Goal: Information Seeking & Learning: Learn about a topic

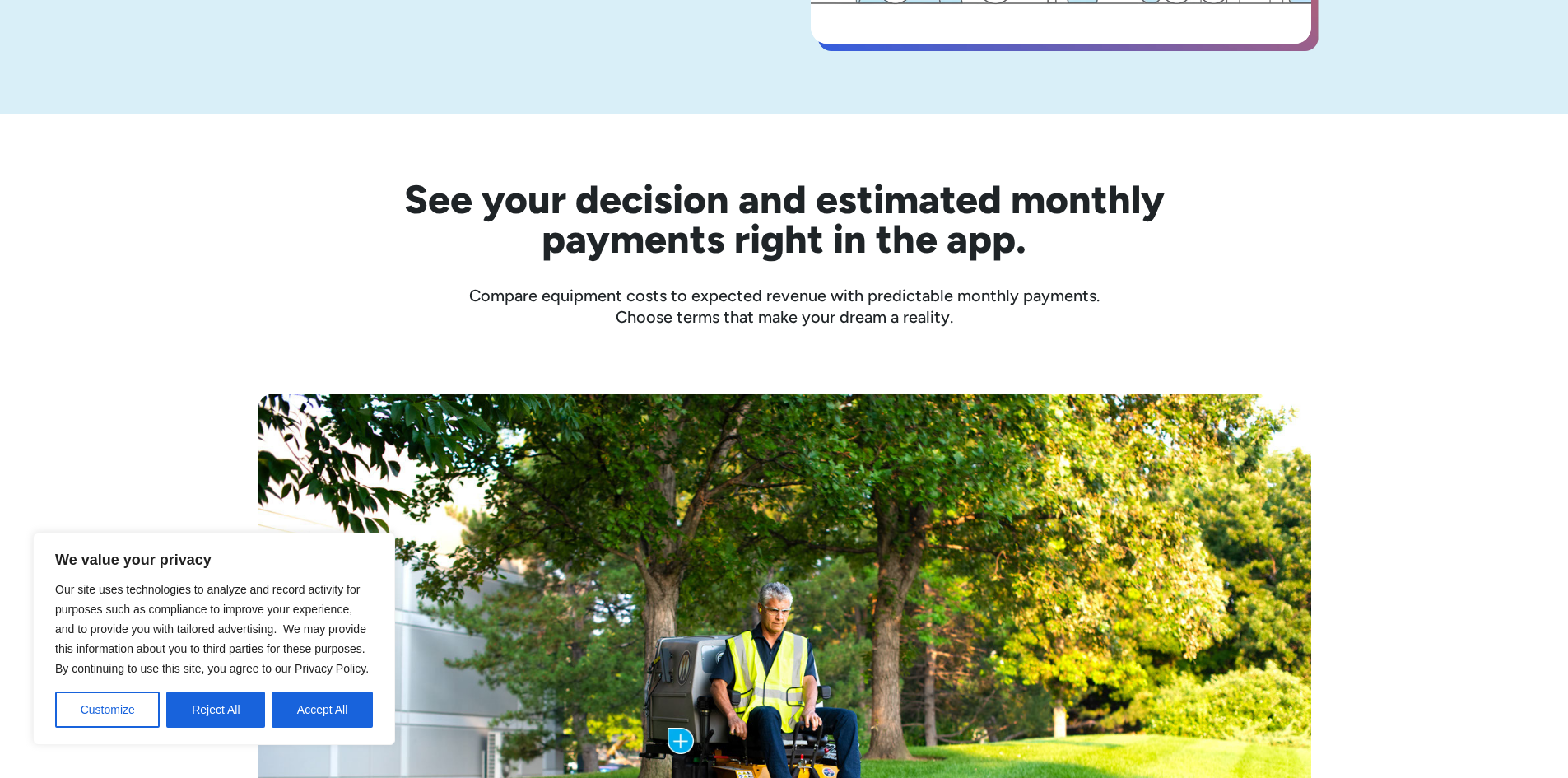
scroll to position [823, 0]
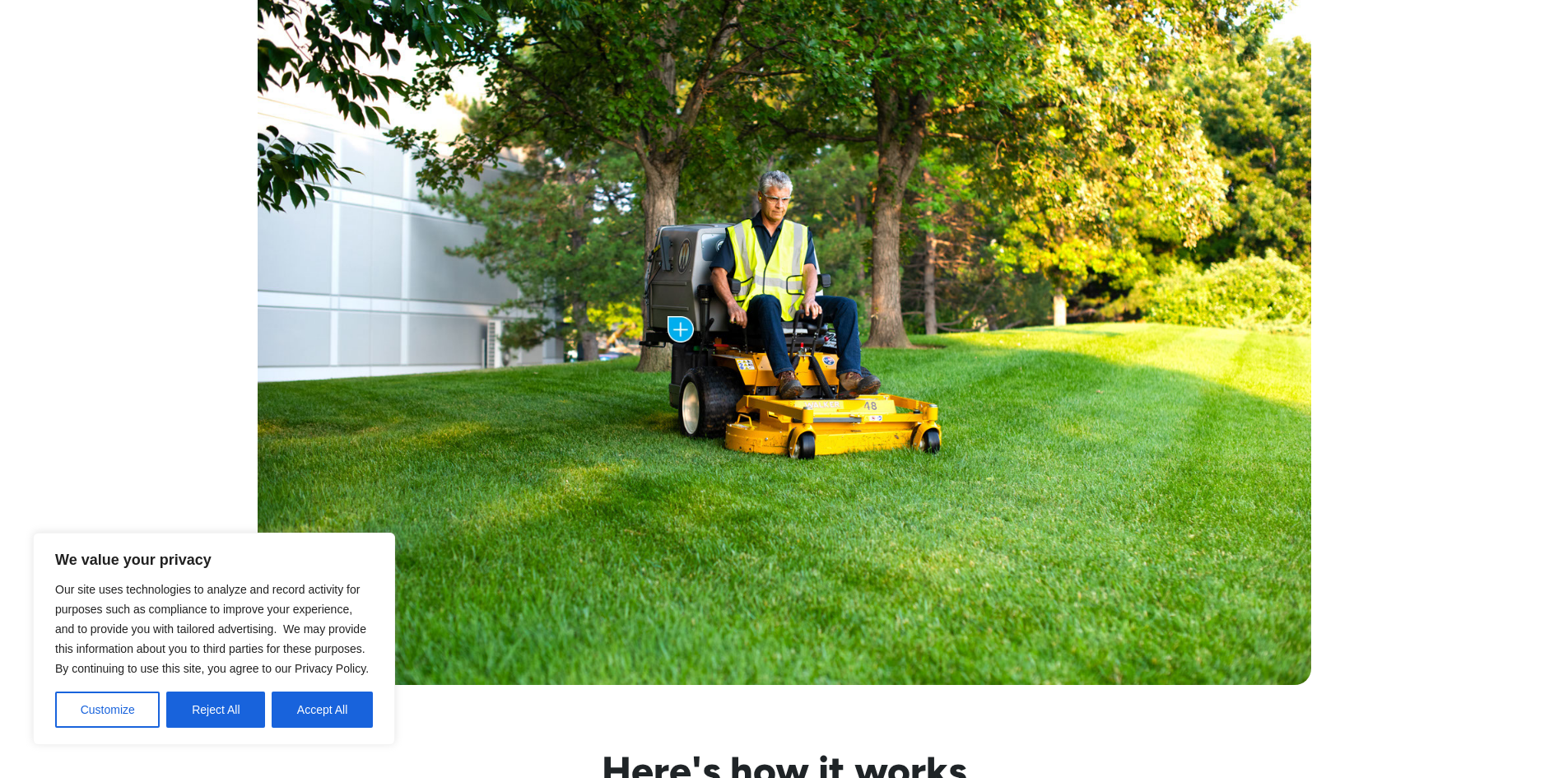
click at [337, 712] on button "Accept All" at bounding box center [322, 709] width 102 height 36
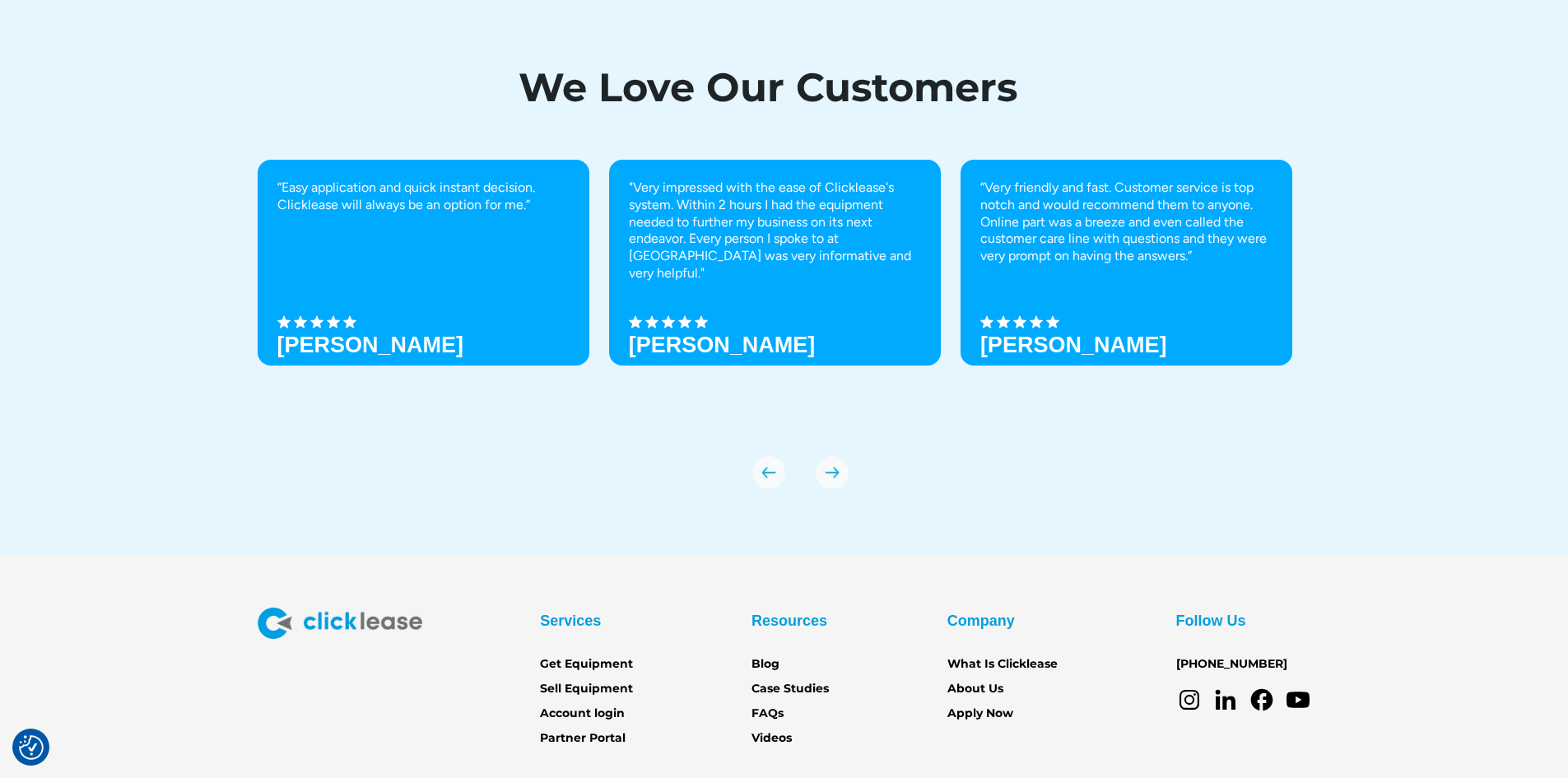
scroll to position [5725, 0]
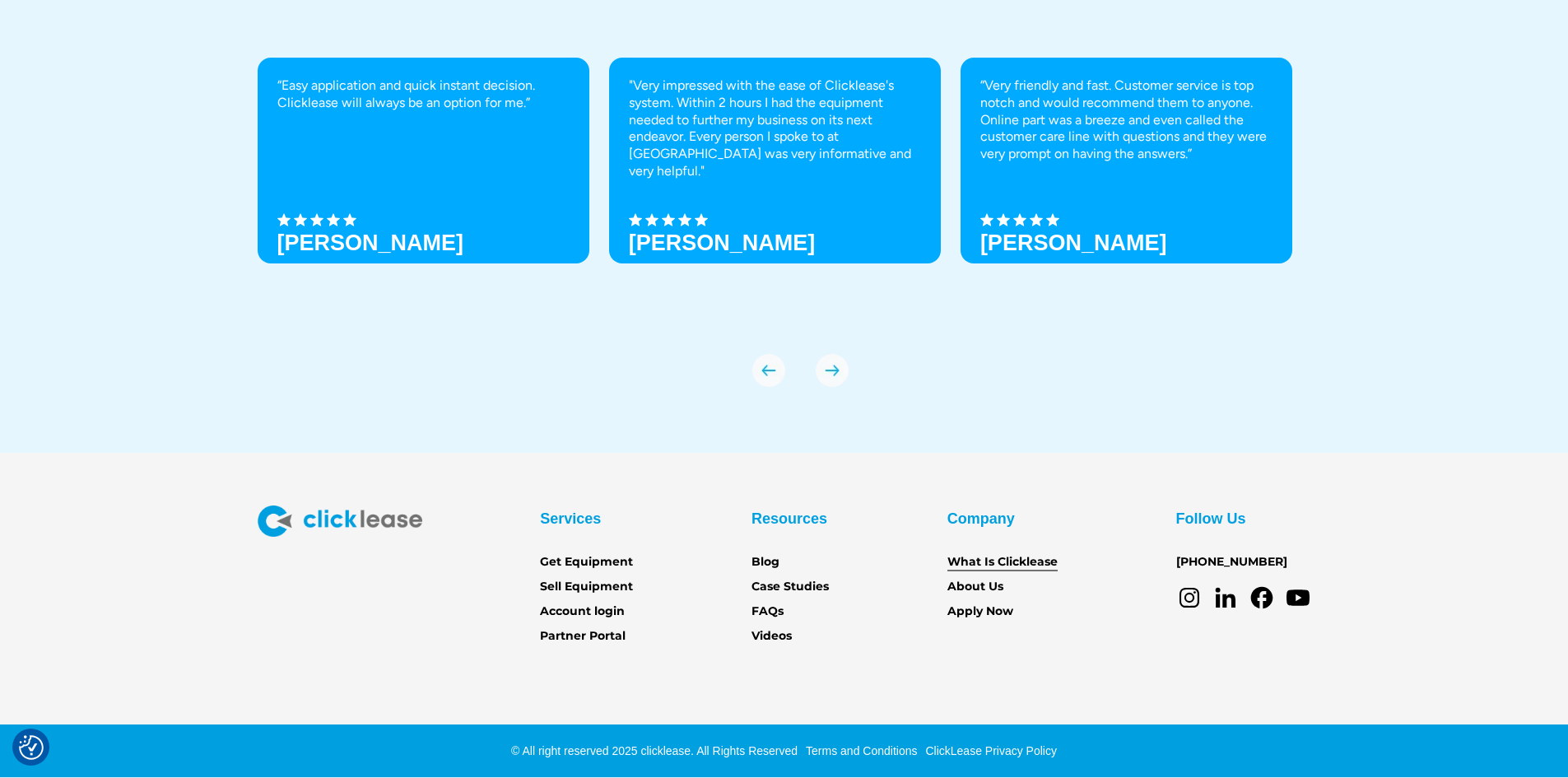
click at [1016, 558] on link "What Is Clicklease" at bounding box center [1002, 563] width 110 height 18
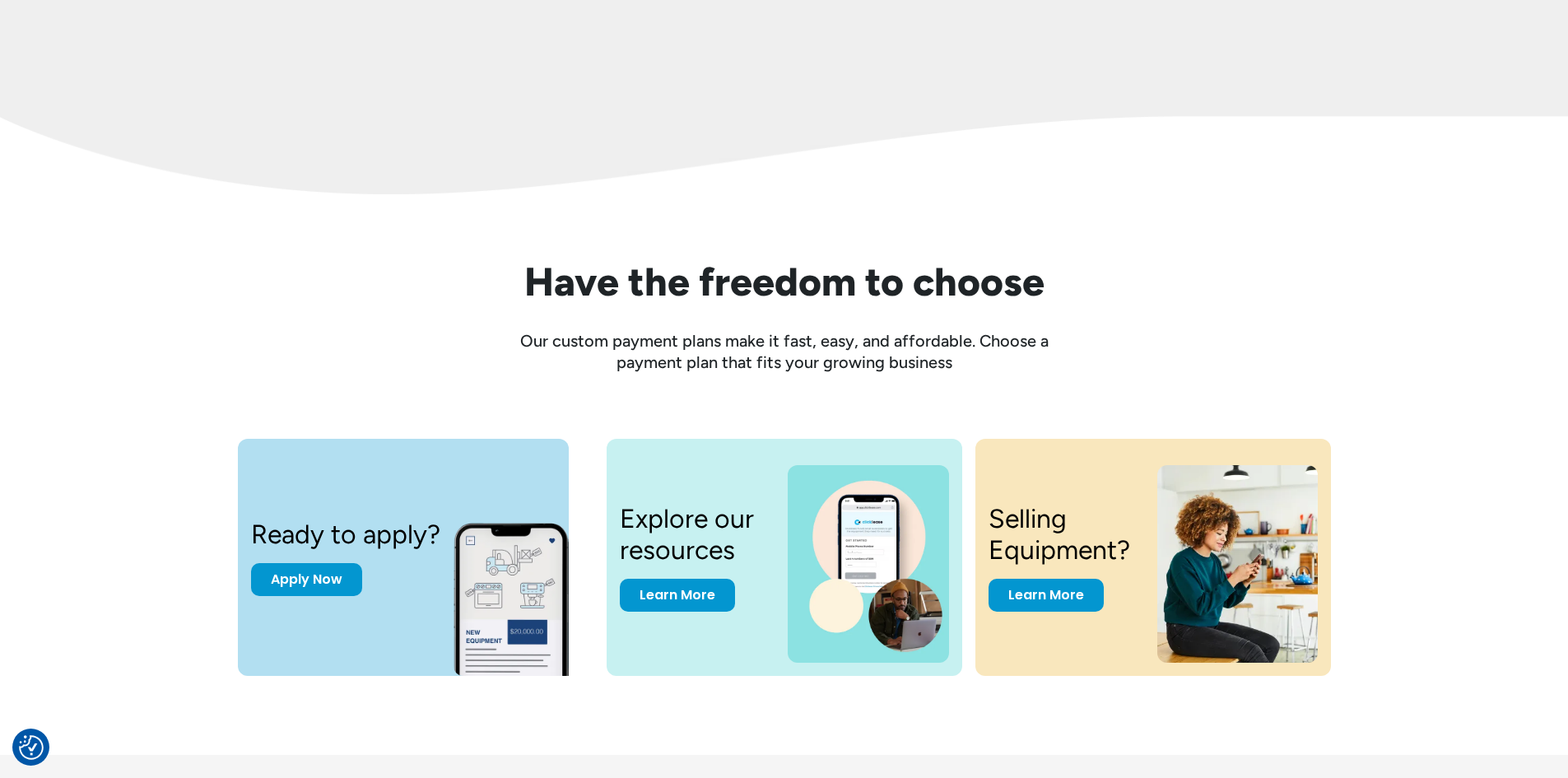
scroll to position [2200, 0]
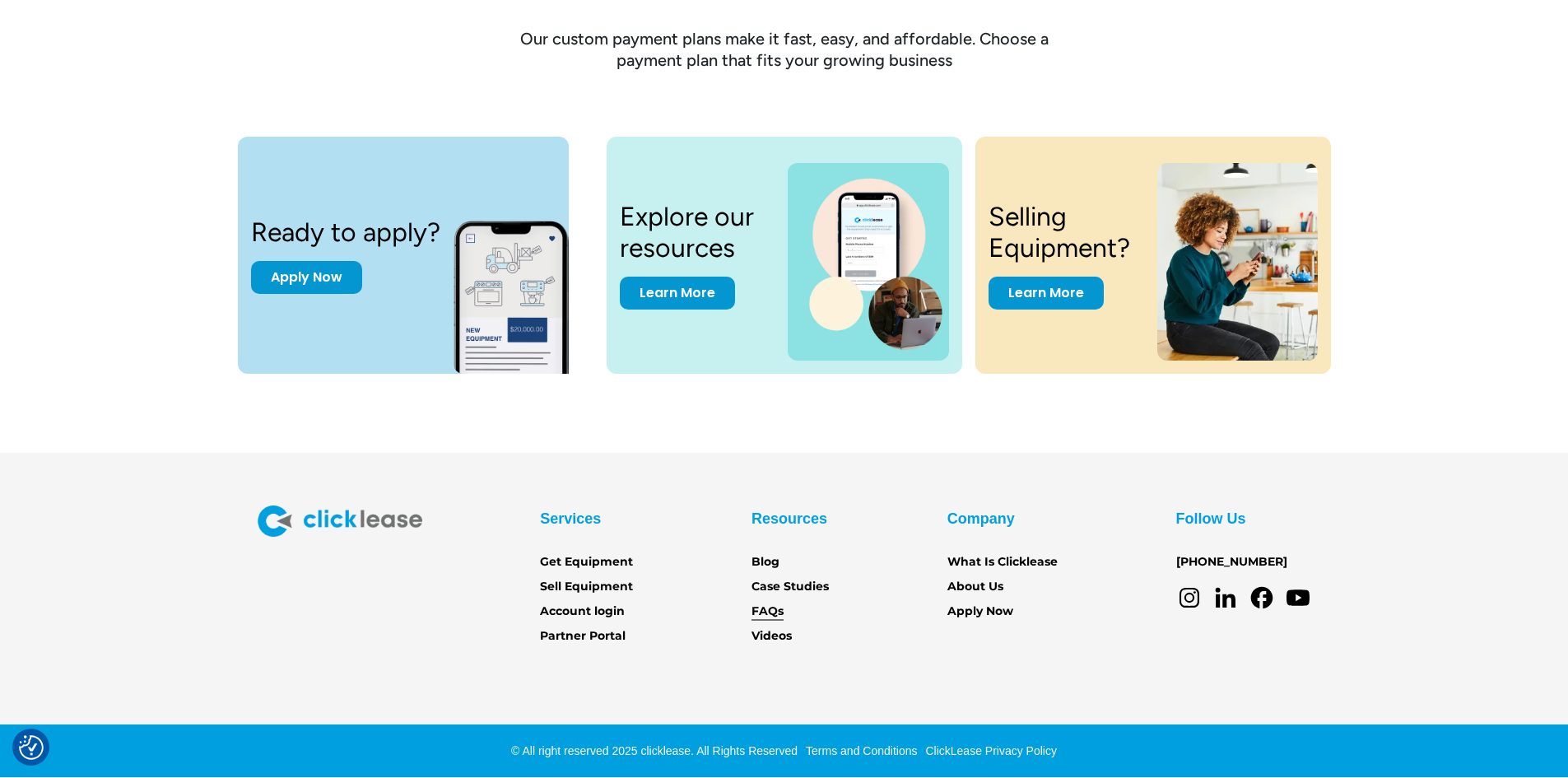
click at [762, 609] on link "FAQs" at bounding box center [768, 612] width 32 height 18
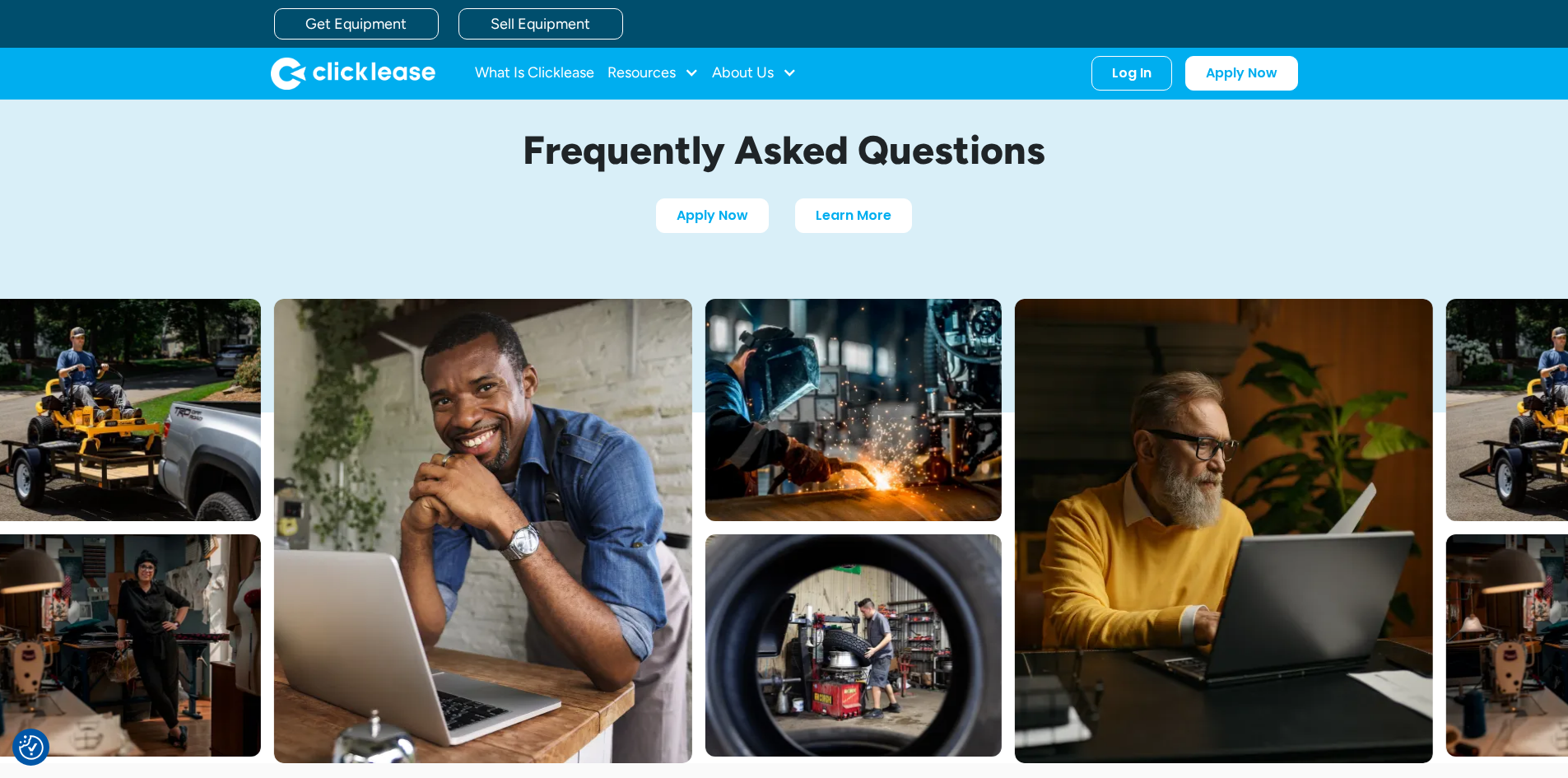
scroll to position [576, 0]
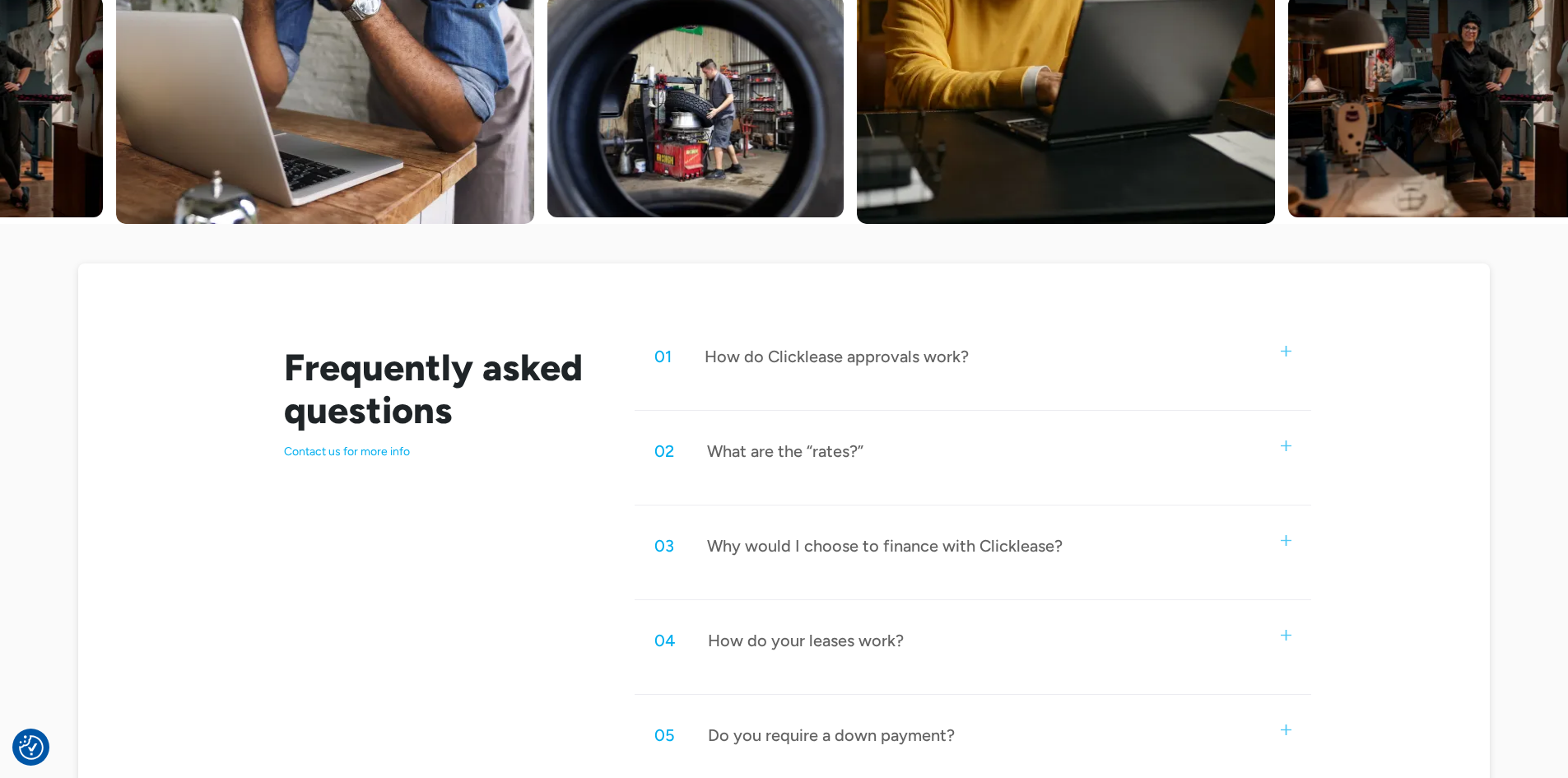
click at [1292, 352] on div "01 How do Clicklease approvals work?" at bounding box center [973, 356] width 676 height 55
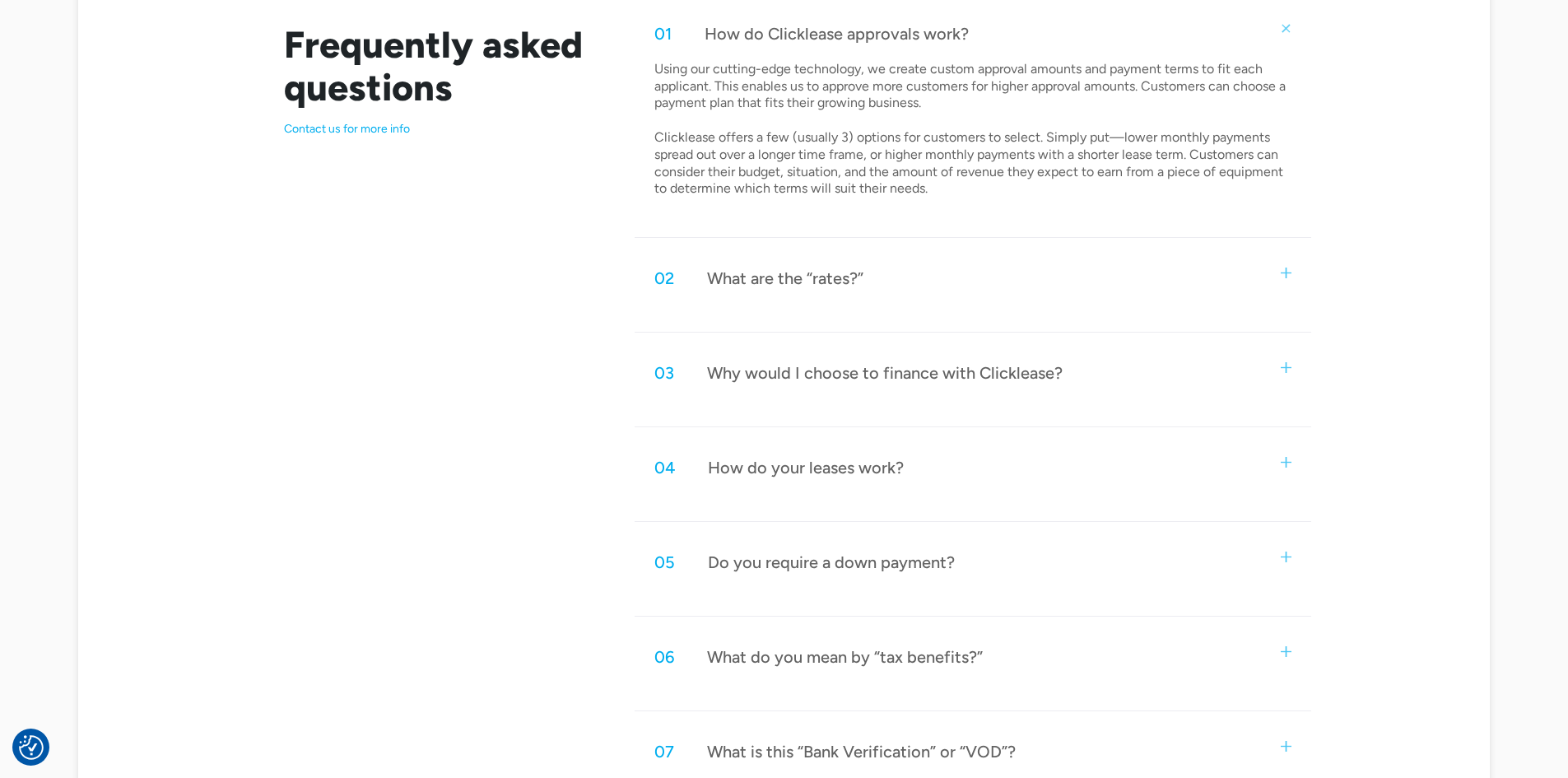
scroll to position [906, 0]
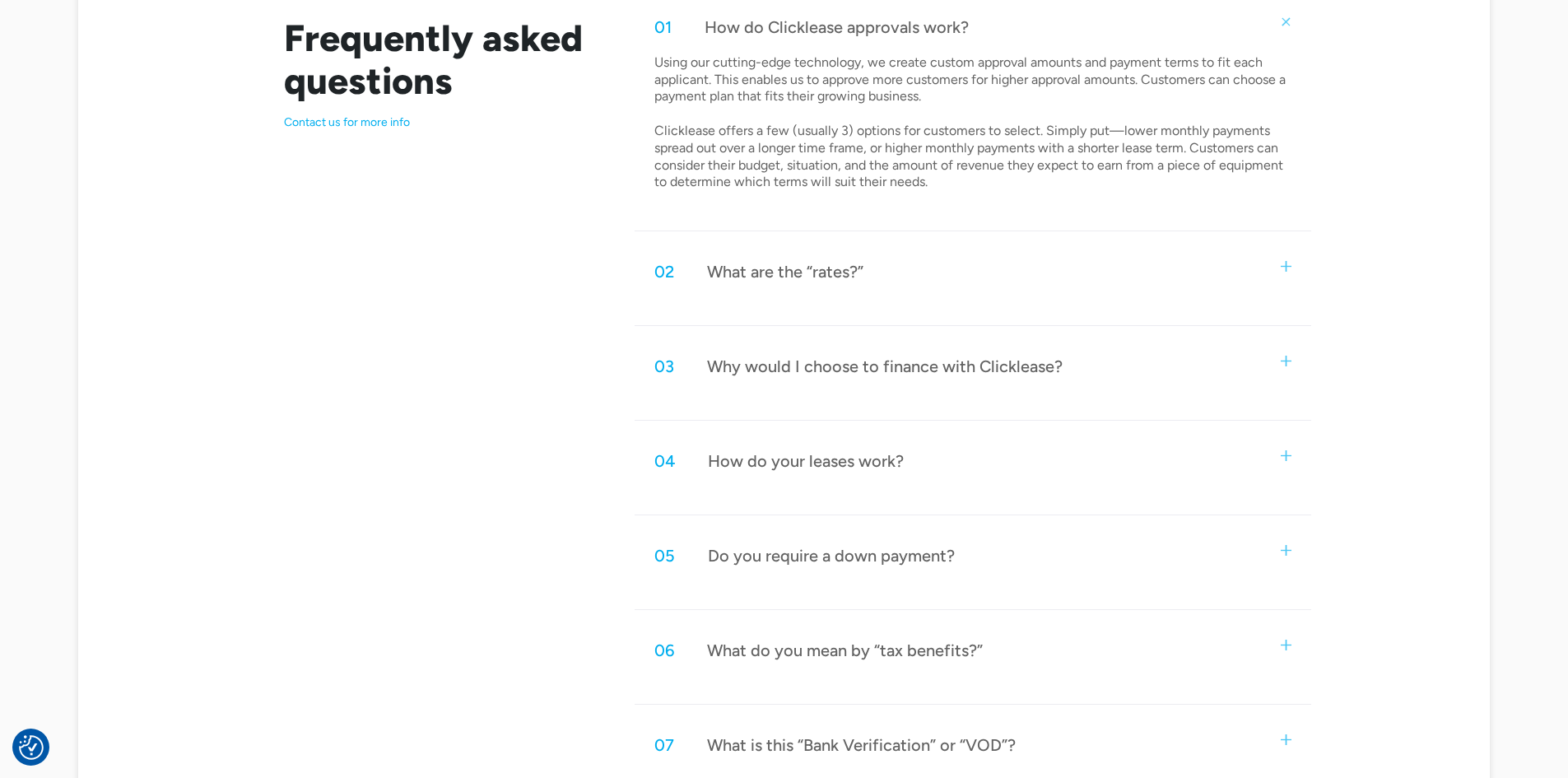
click at [1303, 263] on div "02 What are the “rates?”" at bounding box center [973, 271] width 676 height 55
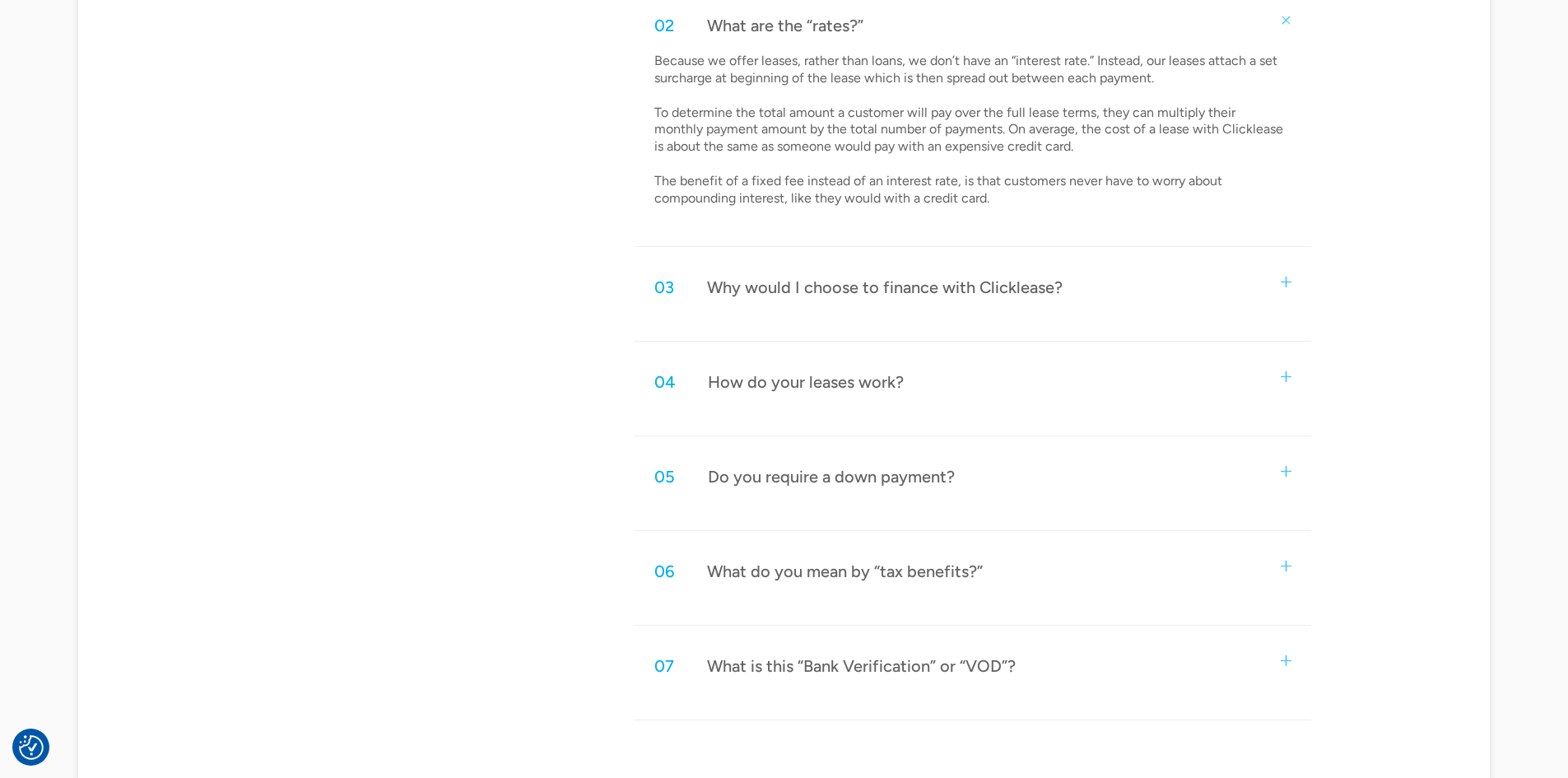
scroll to position [1153, 0]
click at [1228, 286] on div "03 Why would I choose to finance with Clicklease?" at bounding box center [973, 286] width 676 height 55
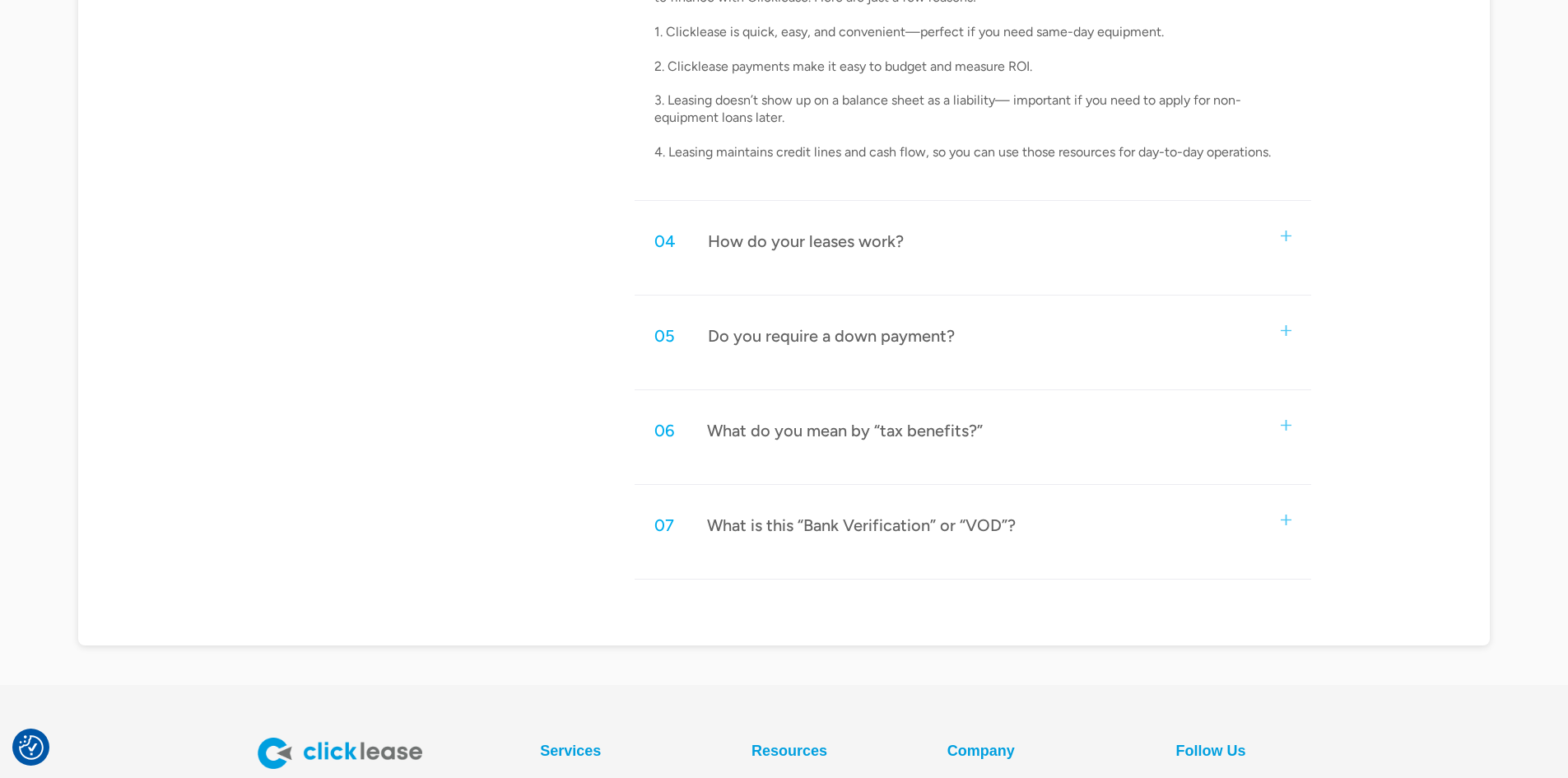
scroll to position [1564, 0]
click at [1143, 242] on div "04 How do your leases work?" at bounding box center [973, 239] width 676 height 55
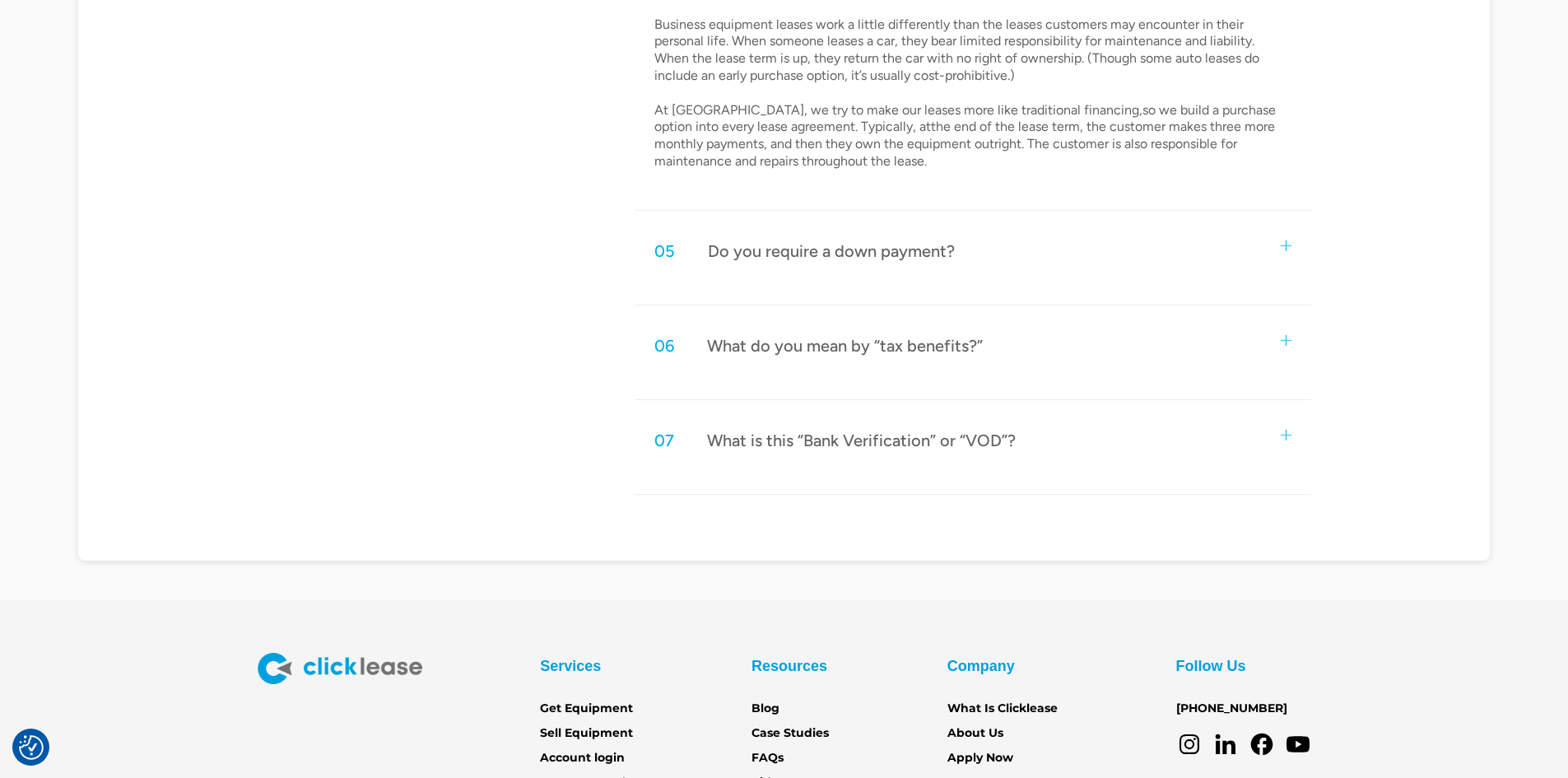
scroll to position [1976, 0]
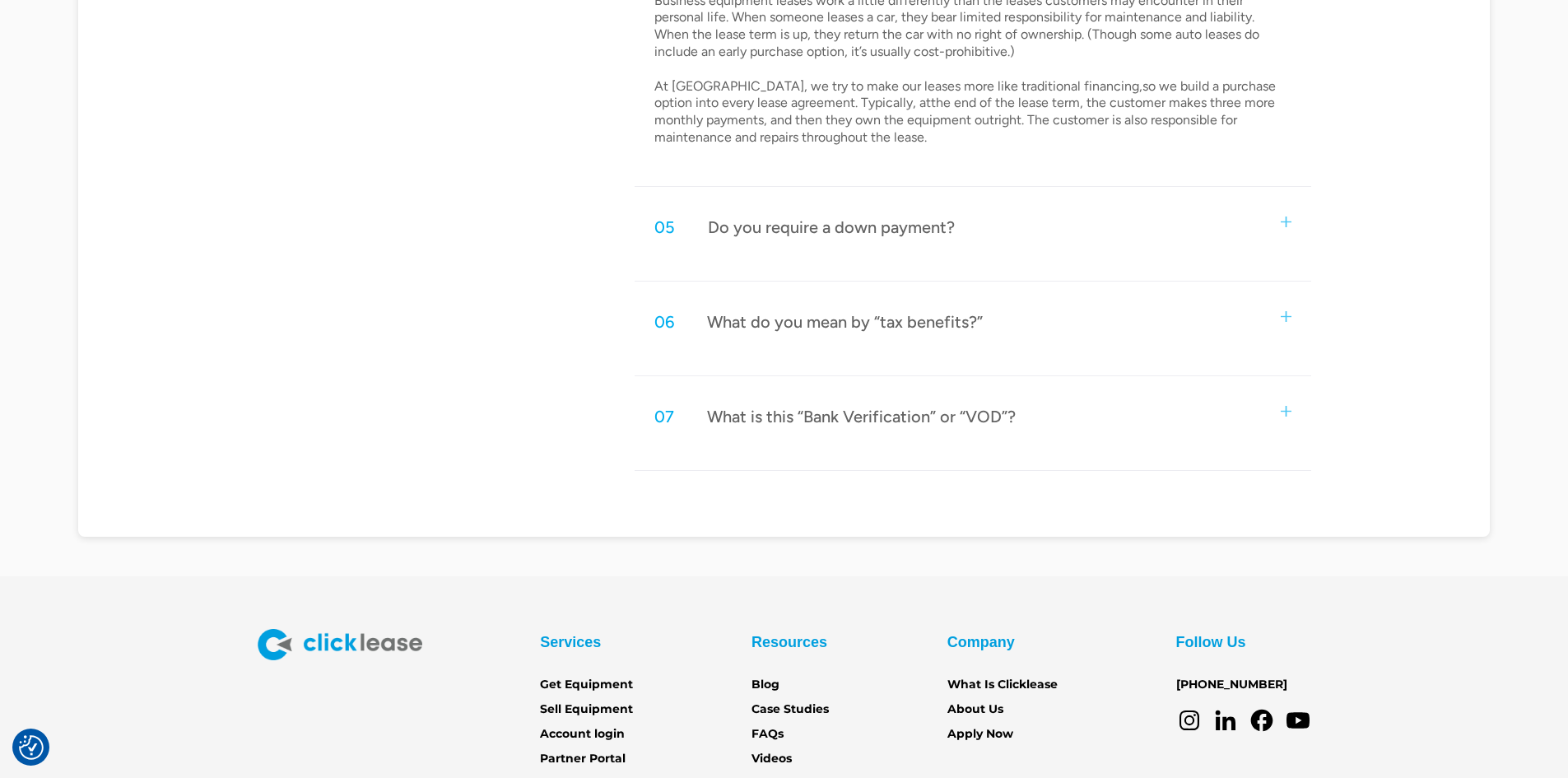
click at [840, 222] on div "Do you require a down payment?" at bounding box center [831, 227] width 247 height 21
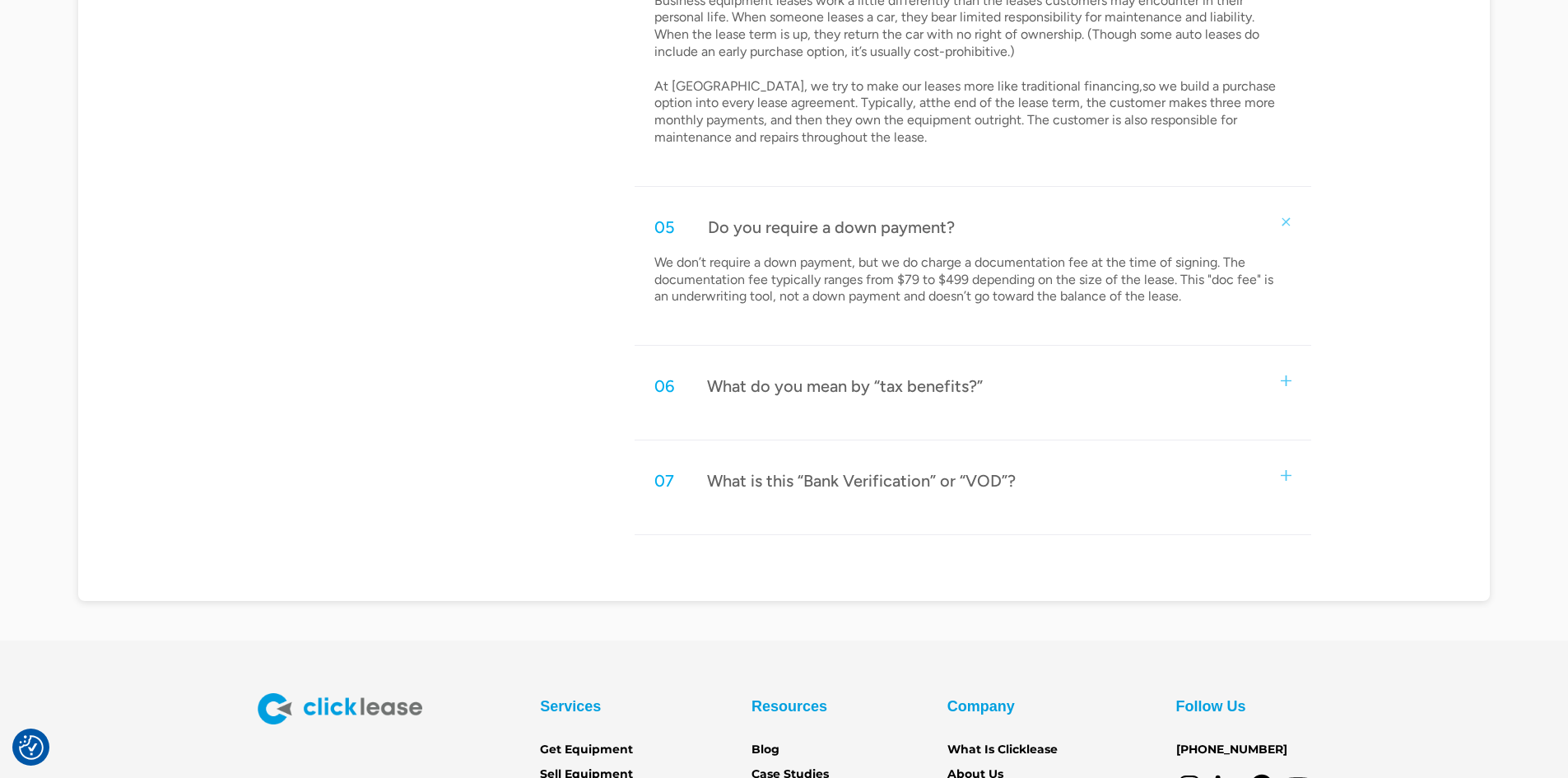
click at [1083, 396] on div "06 What do you mean by “tax benefits?”" at bounding box center [973, 386] width 676 height 55
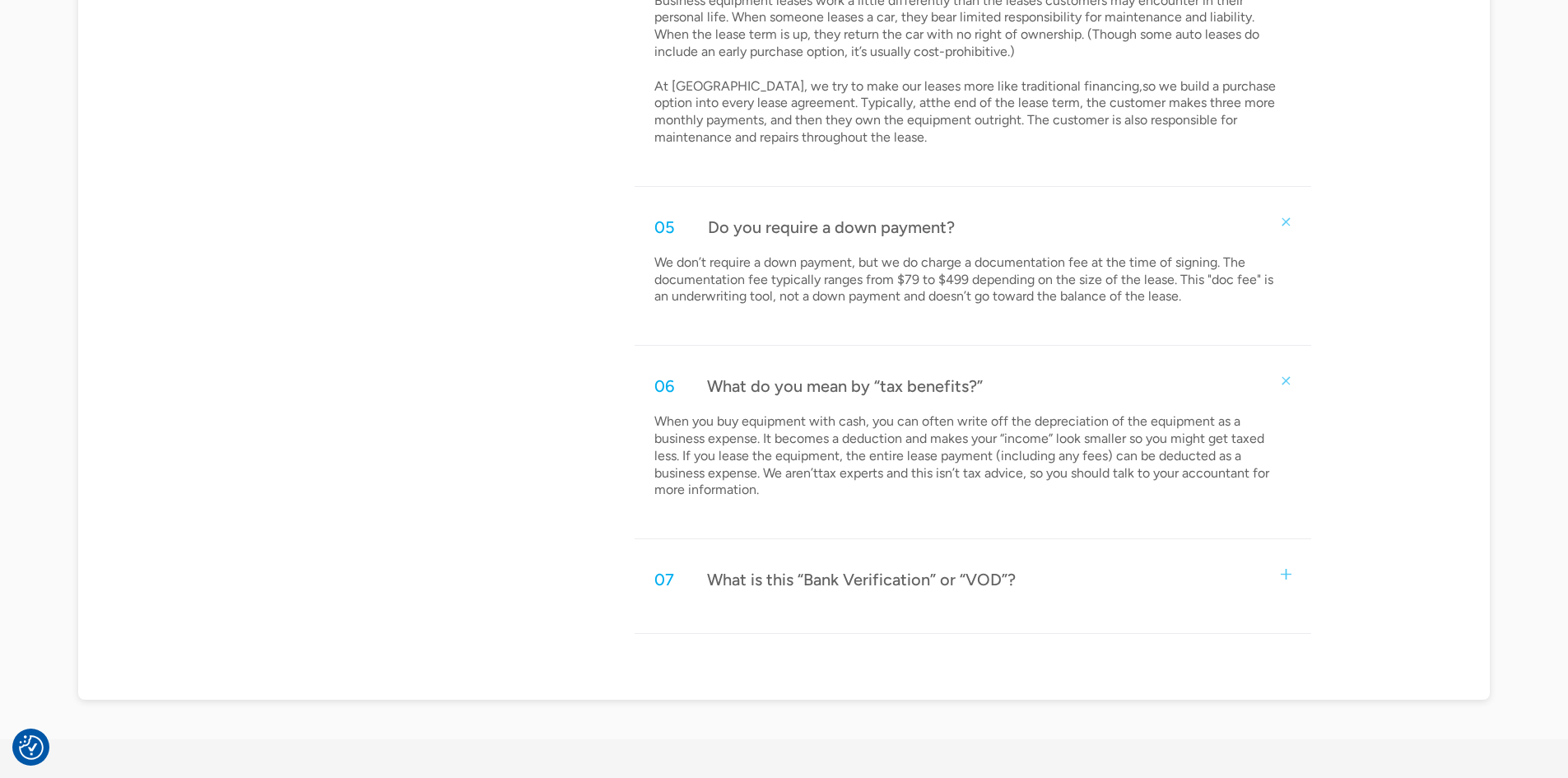
click at [1021, 592] on div "07 What is this “Bank Verification” or “VOD”?" at bounding box center [973, 580] width 676 height 55
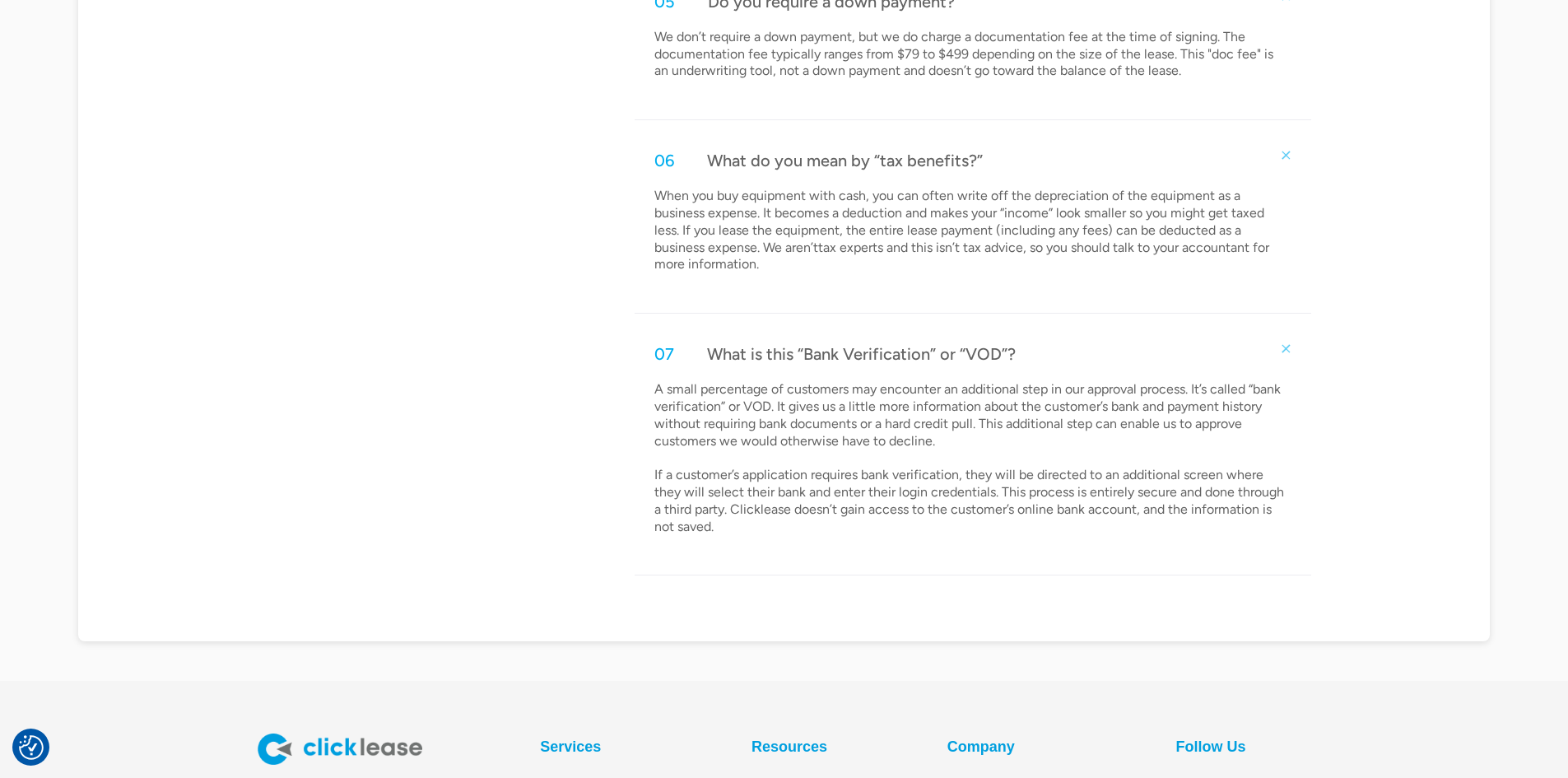
scroll to position [1771, 0]
